Goal: Transaction & Acquisition: Purchase product/service

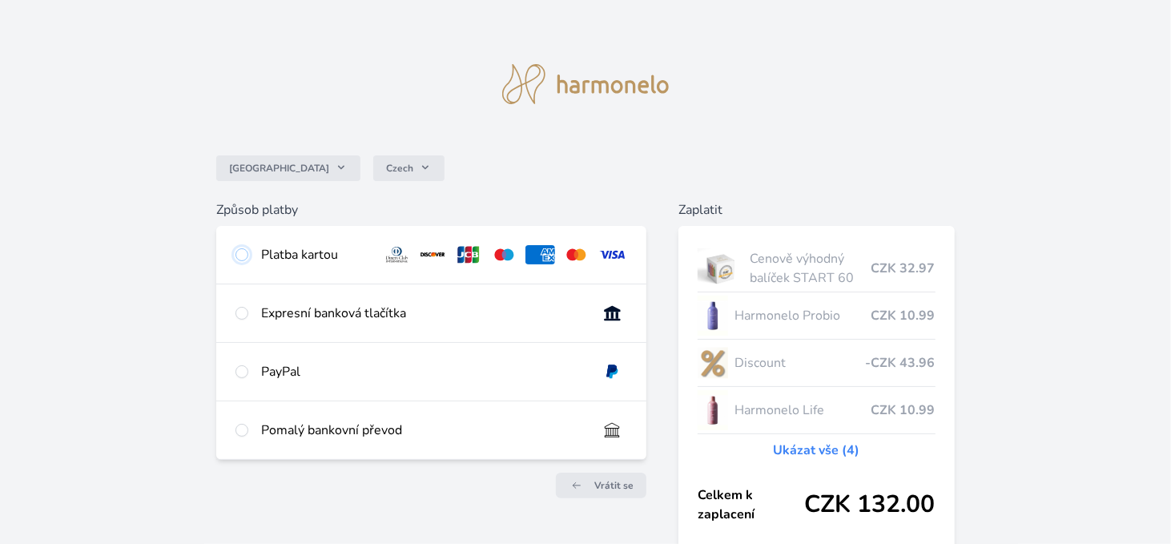
click at [243, 256] on input "radio" at bounding box center [242, 254] width 13 height 13
radio input "true"
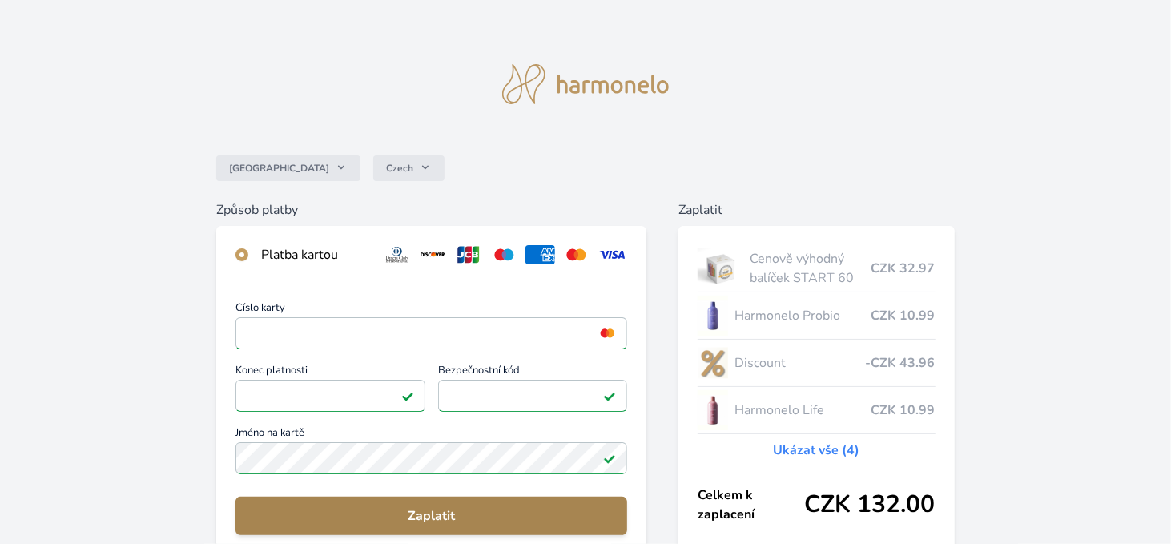
click at [436, 520] on span "Zaplatit" at bounding box center [431, 515] width 366 height 19
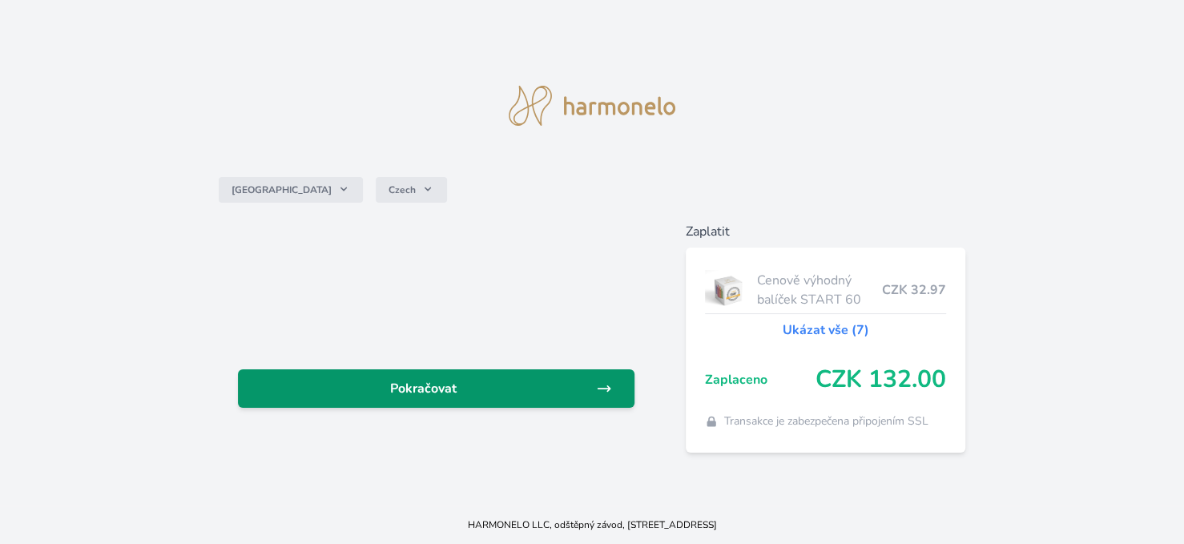
click at [497, 397] on span "Pokračovat" at bounding box center [423, 388] width 345 height 19
